Goal: Task Accomplishment & Management: Use online tool/utility

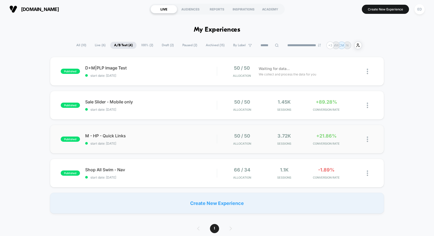
click at [133, 132] on div "published M - HP - Quick Links start date: [DATE] 50 / 50 Allocation 3.72k Sess…" at bounding box center [217, 139] width 334 height 29
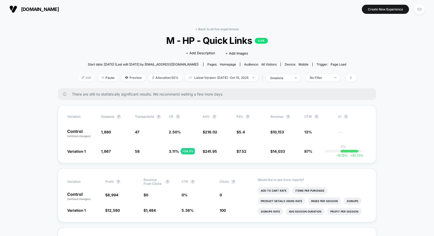
click at [82, 77] on span "Edit" at bounding box center [86, 77] width 17 height 7
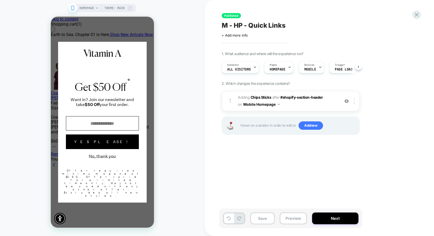
scroll to position [0, 0]
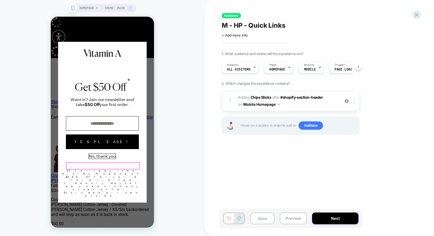
click at [94, 159] on button "No, thank you" at bounding box center [102, 156] width 27 height 5
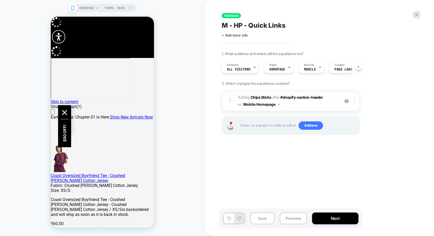
click at [302, 106] on span "#_loomi_addon_1733152958414 Adding Chips Sticks AFTER #shopify-section-header #…" at bounding box center [287, 101] width 99 height 14
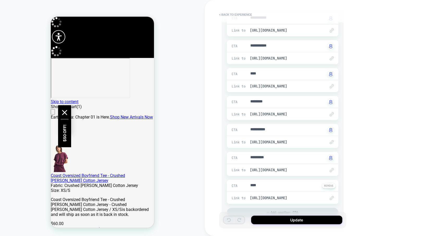
scroll to position [94, 0]
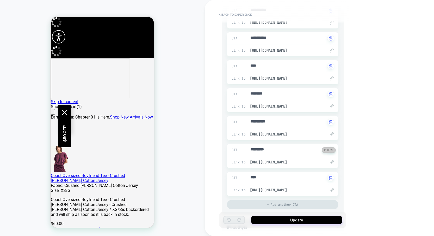
click at [326, 150] on button at bounding box center [329, 149] width 14 height 5
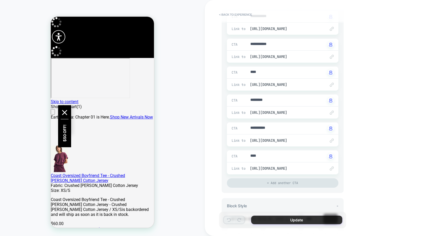
scroll to position [91, 0]
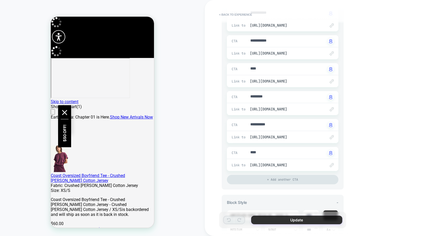
click at [290, 223] on button "Update" at bounding box center [296, 219] width 91 height 9
type textarea "*"
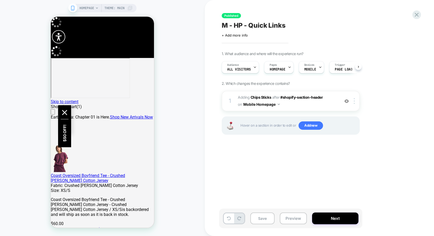
scroll to position [0, 0]
click at [317, 219] on button "Next" at bounding box center [335, 218] width 46 height 12
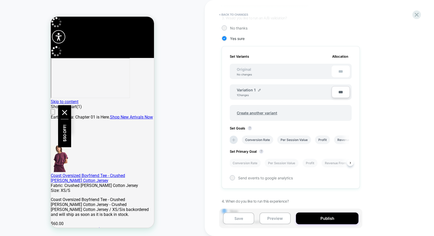
scroll to position [137, 0]
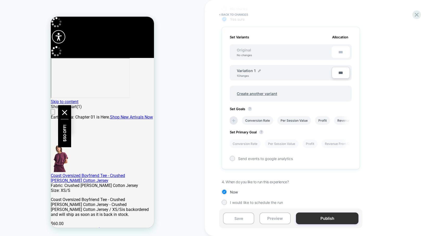
click at [316, 218] on button "Publish" at bounding box center [327, 218] width 63 height 12
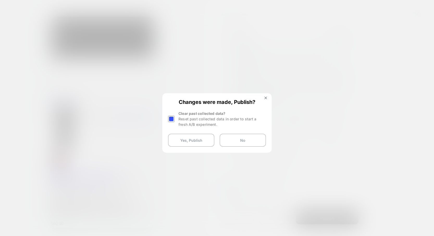
drag, startPoint x: 170, startPoint y: 121, endPoint x: 178, endPoint y: 126, distance: 9.1
click at [171, 121] on div at bounding box center [171, 118] width 7 height 7
click at [205, 146] on button "Yes, Publish" at bounding box center [191, 139] width 46 height 13
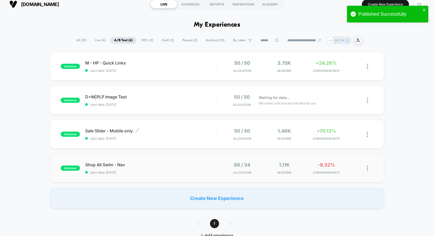
scroll to position [5, 0]
click at [180, 171] on span "start date: [DATE]" at bounding box center [151, 172] width 132 height 4
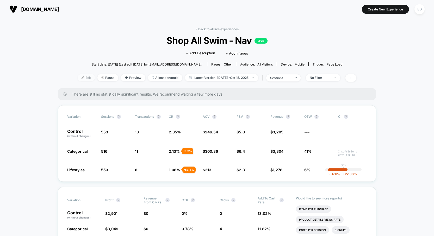
click at [81, 79] on span "Edit" at bounding box center [86, 77] width 17 height 7
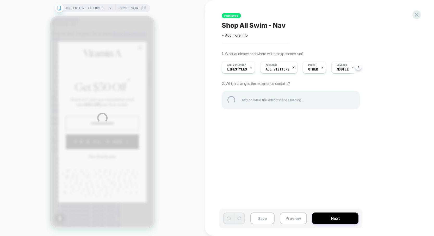
click at [106, 166] on div "COLLECTION: Explore Swim (Category) COLLECTION: Explore Swim (Category) Theme: …" at bounding box center [217, 118] width 434 height 236
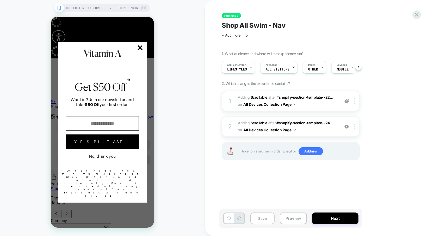
scroll to position [0, 0]
click at [106, 159] on button "No, thank you" at bounding box center [102, 156] width 27 height 5
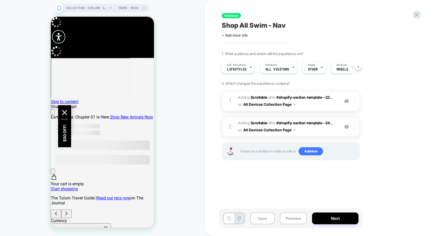
click at [356, 128] on div at bounding box center [355, 127] width 9 height 6
click at [354, 128] on img at bounding box center [354, 127] width 1 height 6
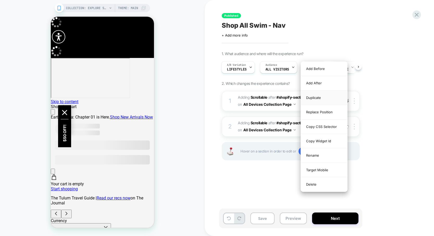
click at [318, 97] on div "Duplicate" at bounding box center [324, 97] width 46 height 14
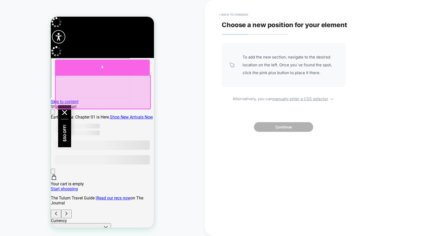
click at [85, 71] on div at bounding box center [102, 66] width 95 height 15
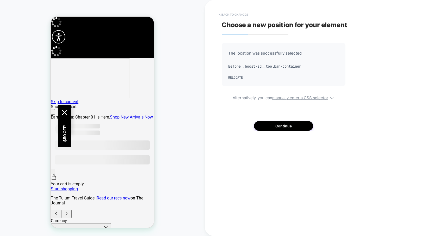
click at [238, 14] on button "< Back to changes" at bounding box center [234, 14] width 34 height 8
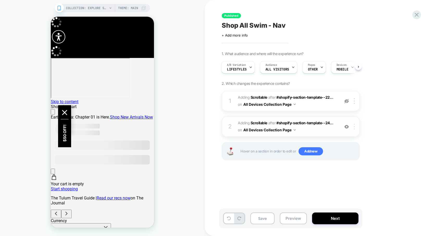
click at [354, 127] on img at bounding box center [354, 127] width 1 height 6
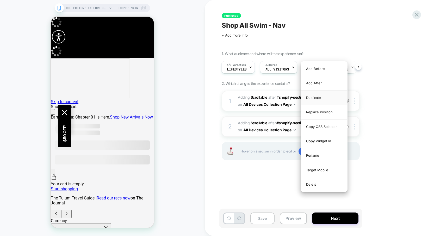
click at [318, 99] on div "Duplicate" at bounding box center [324, 97] width 46 height 14
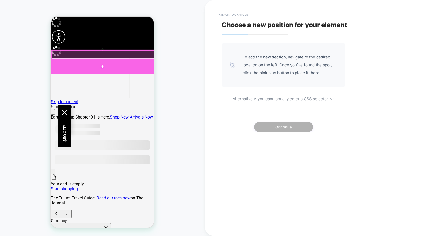
click at [92, 64] on div at bounding box center [102, 66] width 103 height 15
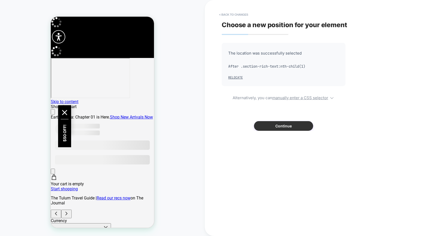
click at [271, 125] on button "Continue" at bounding box center [283, 126] width 59 height 10
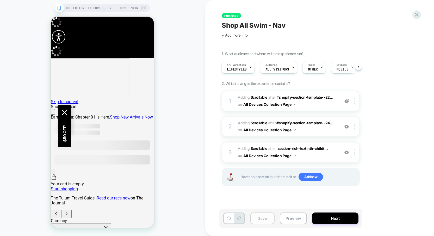
click at [267, 221] on button "Save" at bounding box center [263, 218] width 24 height 12
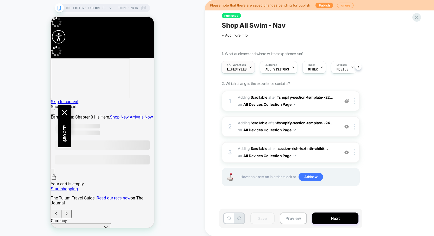
click at [247, 67] on div "A/B Variation Lifestyles" at bounding box center [237, 67] width 30 height 12
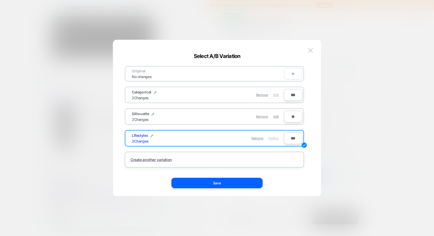
click at [275, 94] on span "Edit" at bounding box center [275, 95] width 5 height 4
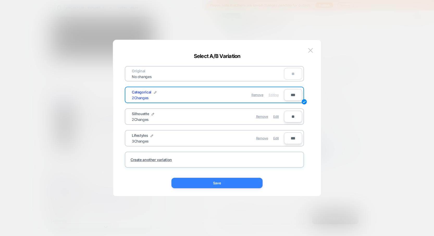
click at [221, 181] on button "Save" at bounding box center [217, 183] width 91 height 10
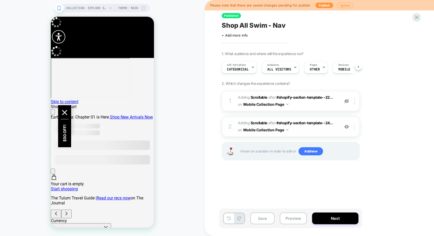
click at [354, 127] on div at bounding box center [355, 127] width 9 height 6
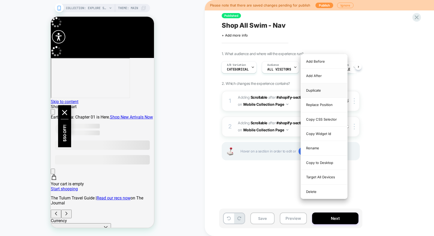
click at [321, 92] on div "Duplicate" at bounding box center [324, 90] width 46 height 14
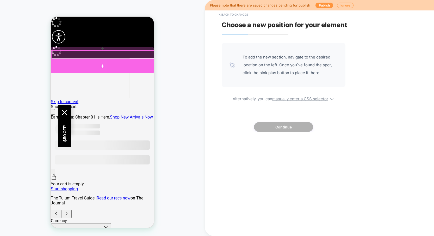
click at [90, 62] on div at bounding box center [102, 66] width 103 height 14
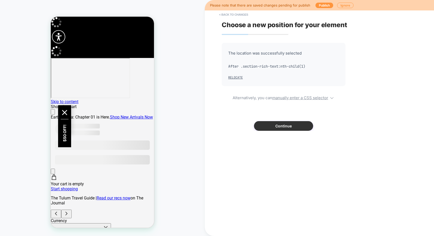
click at [280, 127] on button "Continue" at bounding box center [283, 126] width 59 height 10
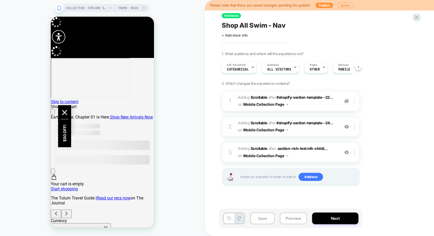
click at [348, 127] on img at bounding box center [347, 126] width 4 height 4
click at [263, 218] on button "Save" at bounding box center [263, 218] width 24 height 12
click at [241, 69] on span "Categorical" at bounding box center [238, 70] width 22 height 4
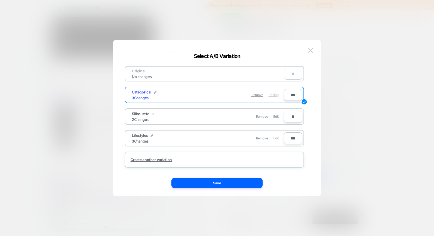
click at [275, 138] on span "Edit" at bounding box center [275, 138] width 5 height 4
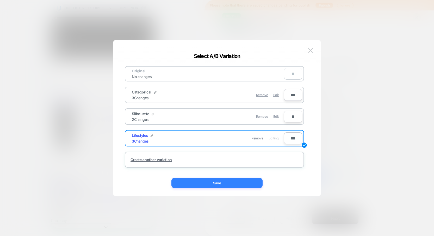
click at [215, 179] on button "Save" at bounding box center [217, 183] width 91 height 10
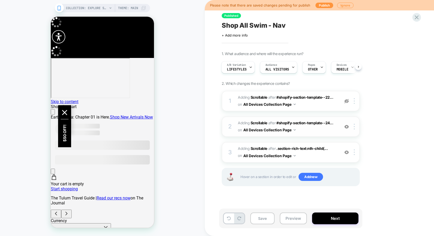
click at [346, 126] on img at bounding box center [347, 126] width 4 height 4
click at [274, 157] on button "All Devices Collection Page" at bounding box center [270, 156] width 52 height 8
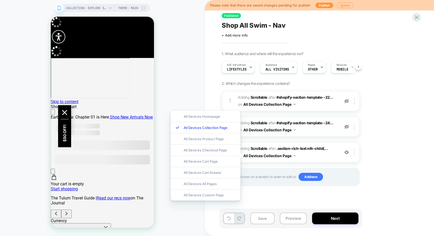
click at [395, 153] on div "1. What audience and where will the experience run? A/B Variation Lifestyles Au…" at bounding box center [317, 125] width 190 height 148
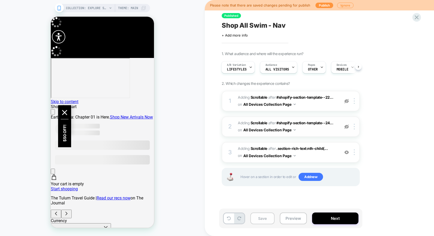
click at [269, 221] on button "Save" at bounding box center [263, 218] width 24 height 12
click at [319, 220] on button "Next" at bounding box center [335, 218] width 46 height 12
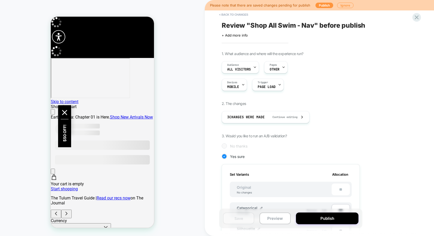
scroll to position [0, 1]
click at [317, 220] on button "Publish" at bounding box center [327, 218] width 63 height 12
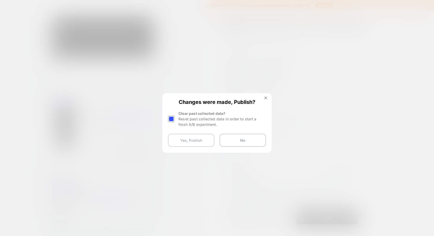
click at [199, 138] on button "Yes, Publish" at bounding box center [191, 139] width 46 height 13
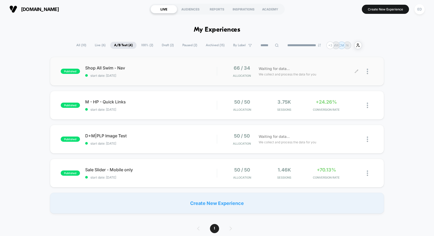
click at [369, 73] on div at bounding box center [370, 71] width 7 height 12
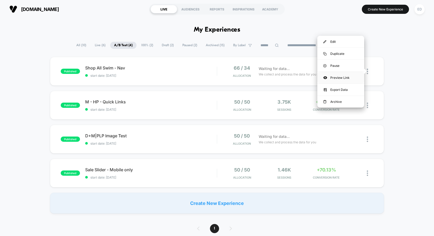
click at [345, 79] on div "Preview Link" at bounding box center [341, 78] width 47 height 12
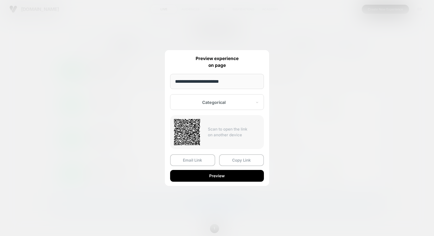
click at [246, 100] on div at bounding box center [214, 102] width 77 height 5
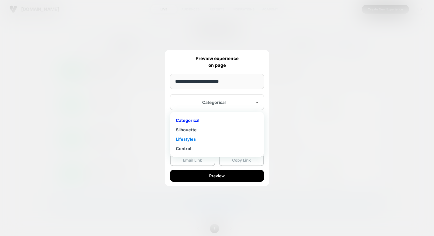
click at [233, 138] on div "Lifestyles" at bounding box center [217, 138] width 89 height 9
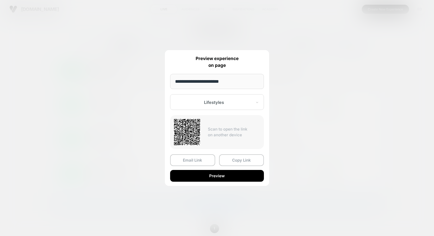
click at [295, 150] on div at bounding box center [217, 118] width 434 height 236
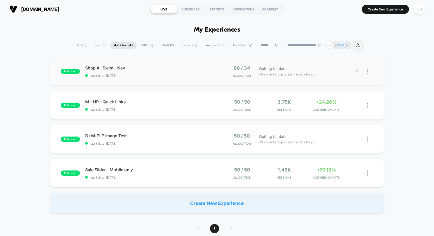
click at [186, 46] on span "Paused ( 2 )" at bounding box center [190, 45] width 23 height 7
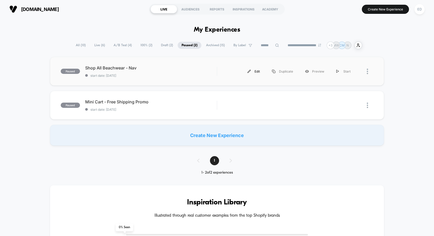
click at [257, 72] on div "Edit" at bounding box center [254, 71] width 25 height 12
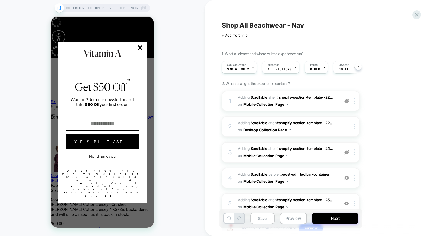
scroll to position [0, 0]
click at [141, 50] on icon "Close Closes Web Dialog" at bounding box center [140, 47] width 5 height 5
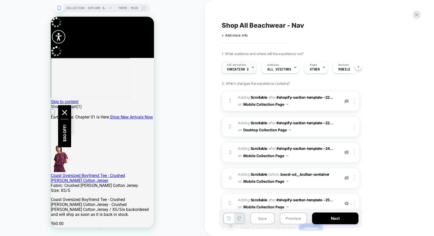
click at [234, 66] on span "A/B Variation" at bounding box center [236, 65] width 19 height 4
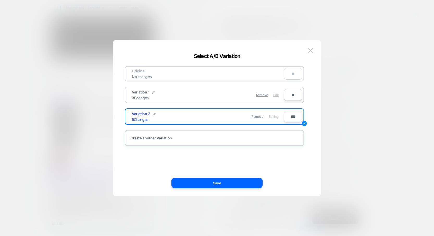
click at [275, 94] on span "Edit" at bounding box center [275, 95] width 5 height 4
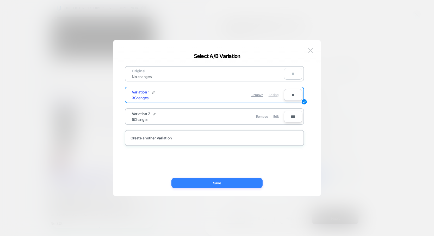
click at [224, 185] on button "Save" at bounding box center [217, 183] width 91 height 10
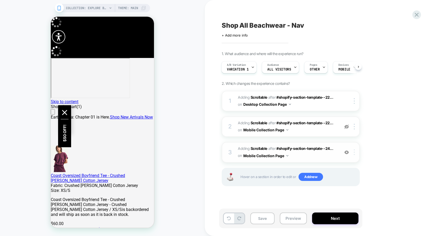
click at [355, 153] on img at bounding box center [354, 152] width 1 height 6
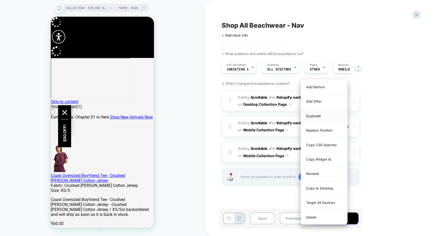
click at [319, 116] on div "Duplicate" at bounding box center [324, 116] width 46 height 14
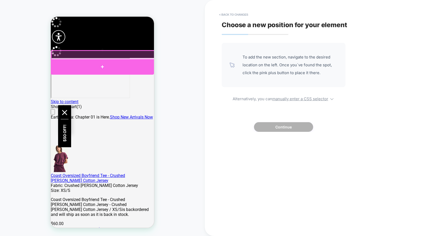
click at [92, 63] on div at bounding box center [102, 66] width 103 height 15
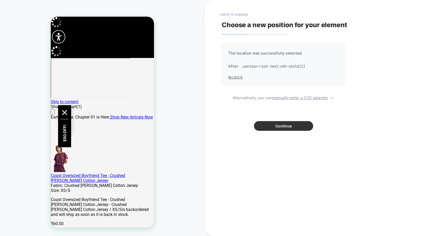
click at [278, 125] on button "Continue" at bounding box center [283, 126] width 59 height 10
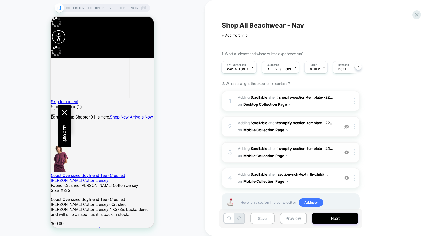
click at [345, 152] on img at bounding box center [347, 152] width 4 height 4
click at [245, 68] on span "Variation 1" at bounding box center [238, 70] width 22 height 4
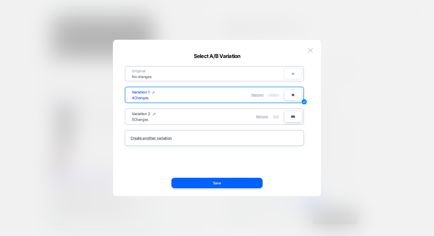
click at [275, 116] on span "Edit" at bounding box center [275, 116] width 5 height 4
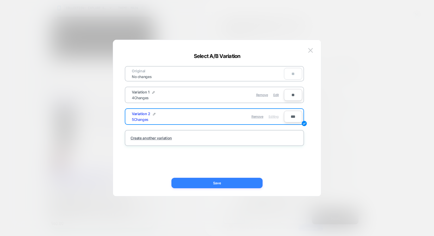
click at [238, 185] on button "Save" at bounding box center [217, 183] width 91 height 10
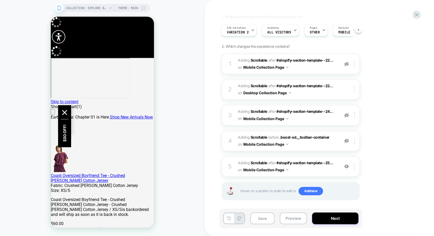
scroll to position [38, 0]
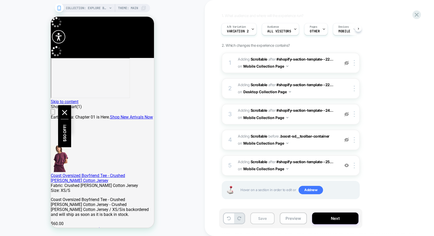
click at [268, 221] on button "Save" at bounding box center [263, 218] width 24 height 12
click at [316, 221] on button "Next" at bounding box center [335, 218] width 46 height 12
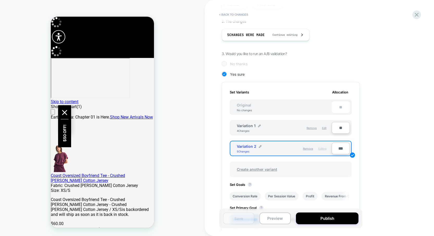
scroll to position [82, 0]
click at [341, 107] on div "**" at bounding box center [341, 107] width 18 height 12
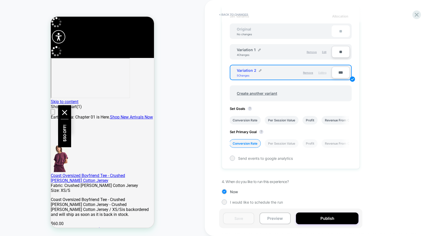
scroll to position [161, 0]
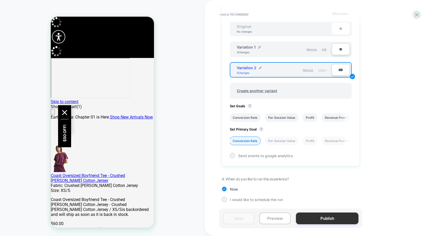
click at [309, 219] on button "Publish" at bounding box center [327, 218] width 63 height 12
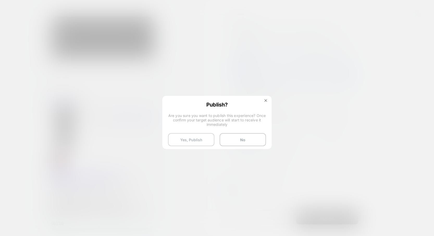
click at [192, 137] on button "Yes, Publish" at bounding box center [191, 139] width 46 height 13
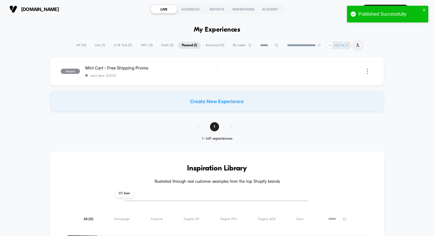
click at [161, 48] on span "Draft ( 2 )" at bounding box center [167, 45] width 20 height 7
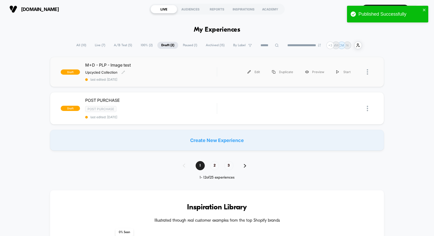
click at [160, 76] on div "M+D - PLP - Image test Upcycled Collection Click to edit experience details Upc…" at bounding box center [151, 71] width 132 height 19
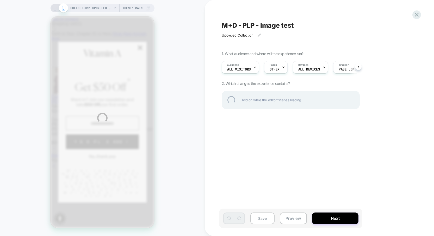
click at [321, 223] on div "COLLECTION: Upcycled Collection (Category) COLLECTION: Upcycled Collection (Cat…" at bounding box center [217, 118] width 434 height 236
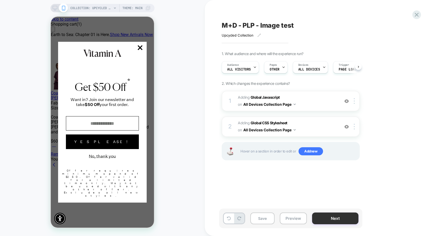
scroll to position [0, 0]
click at [320, 220] on button "Next" at bounding box center [335, 218] width 46 height 12
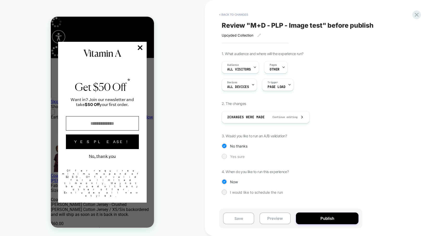
click at [235, 156] on span "Yes sure" at bounding box center [237, 156] width 15 height 4
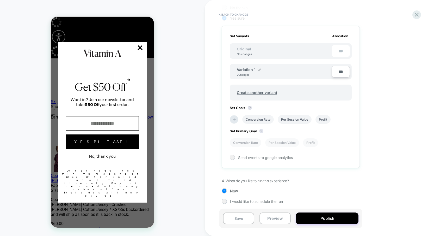
scroll to position [134, 0]
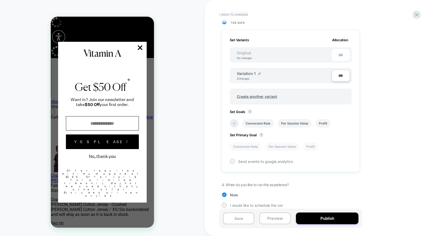
click at [233, 125] on li at bounding box center [234, 123] width 9 height 9
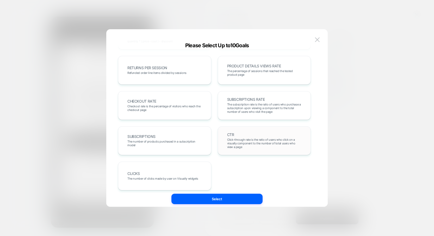
scroll to position [180, 0]
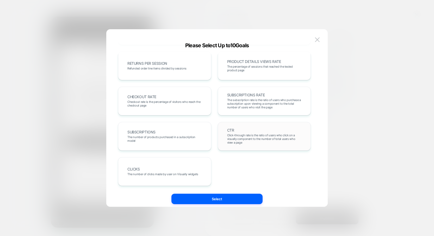
click at [245, 143] on span "Click-through rate is the ratio of users who click on a visually component to t…" at bounding box center [264, 138] width 75 height 11
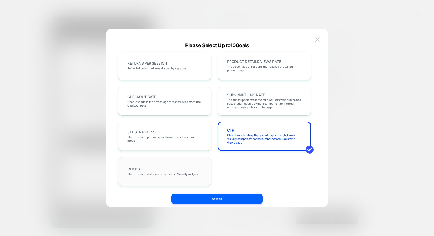
click at [172, 165] on div "CLICKS The number of clicks made by user on Visually widgets" at bounding box center [165, 171] width 82 height 18
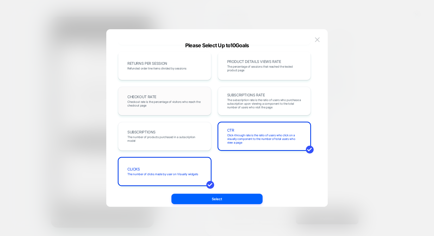
click at [166, 93] on div "CHECKOUT RATE Checkout rate is the percentage of visitors who reach the checkou…" at bounding box center [165, 101] width 82 height 18
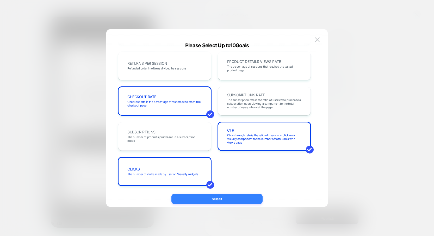
click at [209, 199] on button "Select" at bounding box center [217, 198] width 91 height 10
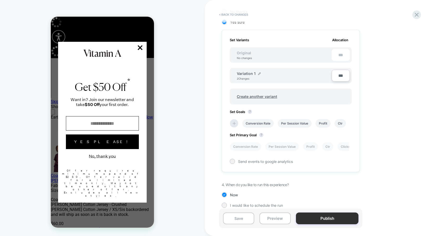
click at [312, 217] on button "Publish" at bounding box center [327, 218] width 63 height 12
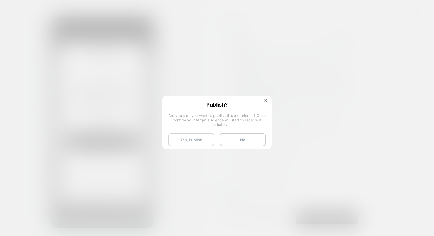
click at [193, 136] on button "Yes, Publish" at bounding box center [191, 139] width 46 height 13
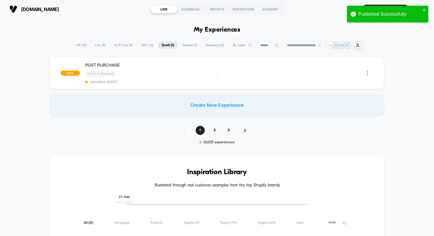
click at [123, 48] on span "A/B Test ( 6 )" at bounding box center [124, 45] width 26 height 7
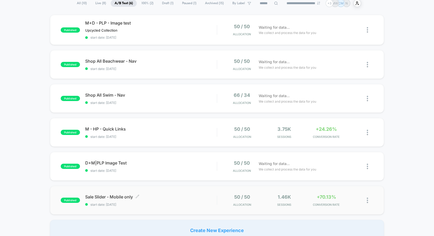
scroll to position [53, 0]
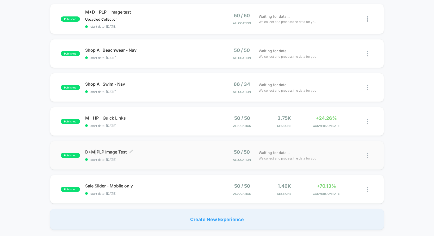
click at [176, 161] on span "start date: [DATE]" at bounding box center [151, 159] width 132 height 4
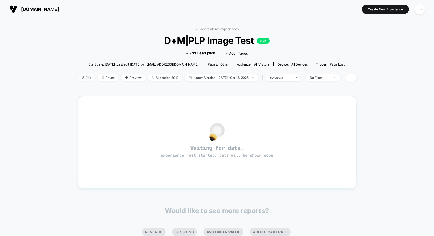
click at [85, 78] on span "Edit" at bounding box center [86, 77] width 17 height 7
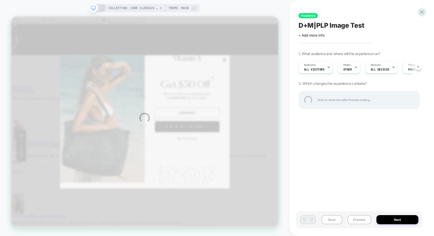
click at [226, 62] on div "COLLECTION: Core Classics (Category) COLLECTION: Core Classics (Category) Theme…" at bounding box center [217, 118] width 434 height 236
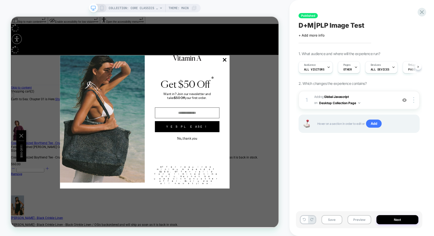
scroll to position [0, 0]
click at [294, 76] on line "Modal Dialog" at bounding box center [296, 74] width 4 height 4
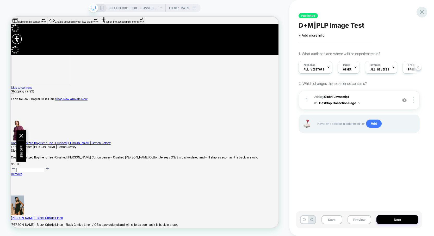
click at [423, 11] on icon at bounding box center [422, 12] width 7 height 7
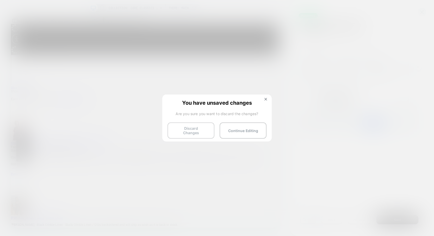
click at [184, 133] on button "Discard Changes" at bounding box center [191, 130] width 47 height 16
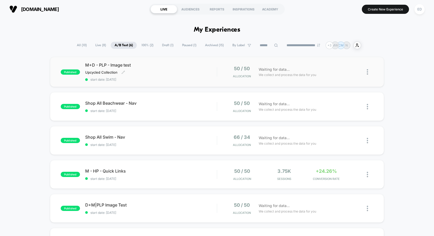
click at [122, 64] on span "M+D - PLP - Image test" at bounding box center [151, 64] width 132 height 5
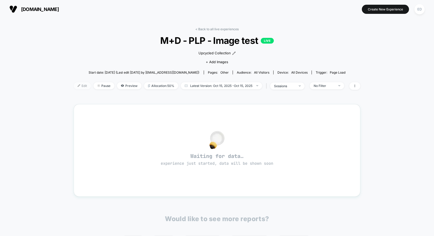
click at [74, 86] on span "Edit" at bounding box center [82, 85] width 17 height 7
